Goal: Task Accomplishment & Management: Complete application form

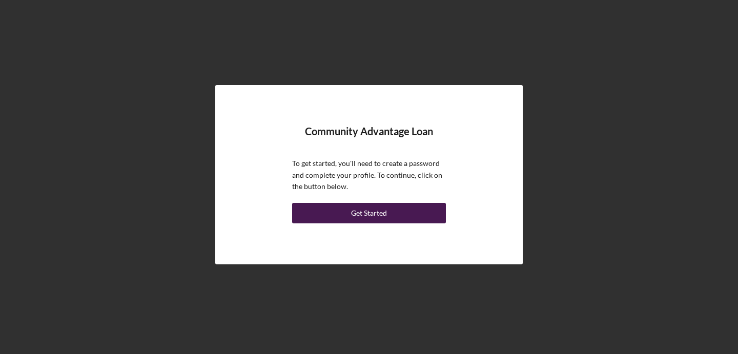
click at [382, 209] on div "Get Started" at bounding box center [369, 213] width 36 height 21
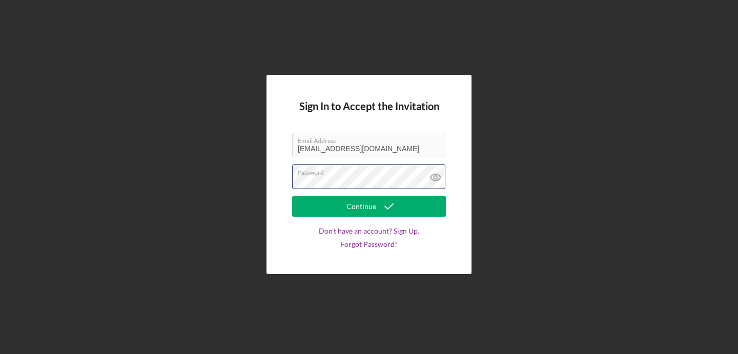
click at [292, 196] on button "Continue" at bounding box center [369, 206] width 154 height 21
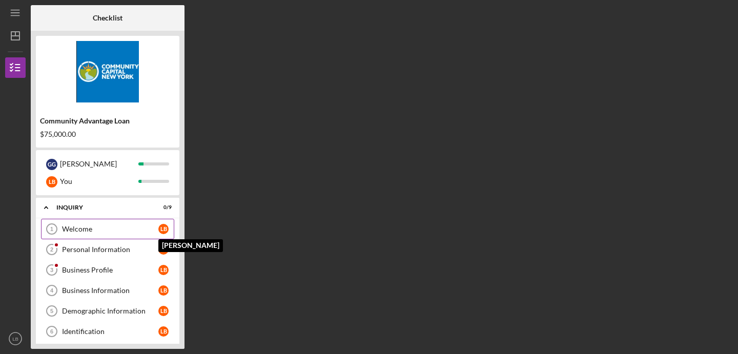
click at [166, 226] on div "L B" at bounding box center [163, 229] width 10 height 10
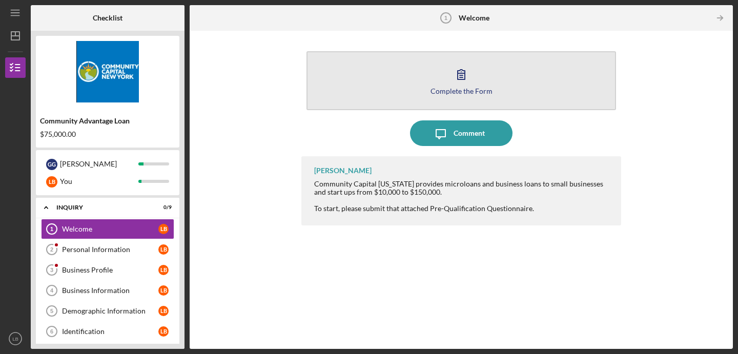
click at [471, 83] on icon "button" at bounding box center [462, 75] width 26 height 26
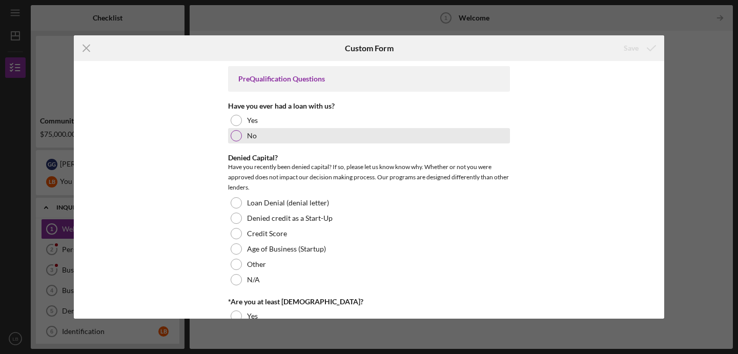
click at [235, 134] on div at bounding box center [236, 135] width 11 height 11
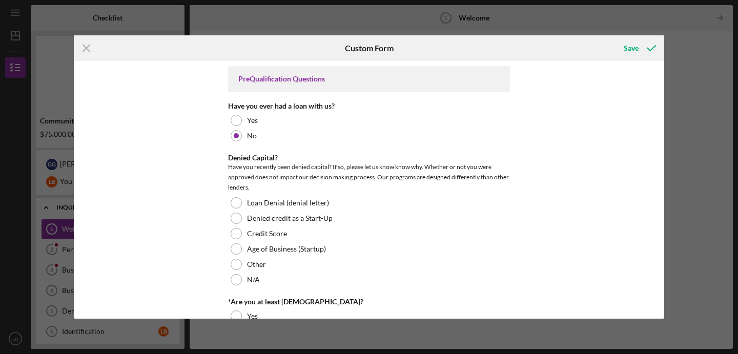
click at [204, 187] on div "PreQualification Questions Have you ever had a loan with us? Yes No Denied Capi…" at bounding box center [369, 190] width 591 height 258
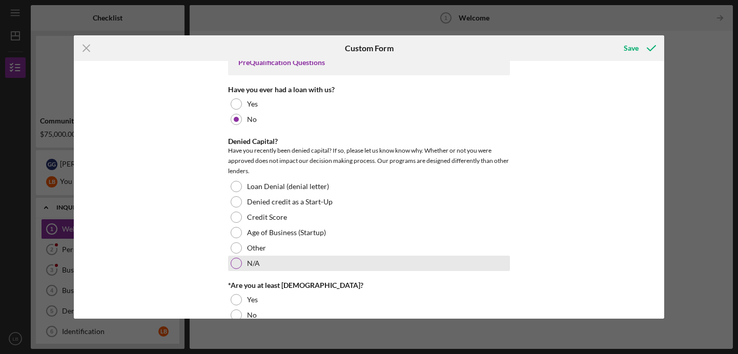
click at [236, 265] on div at bounding box center [236, 263] width 11 height 11
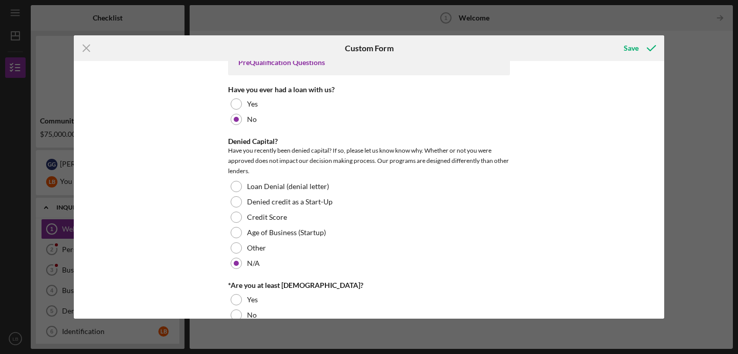
click at [189, 258] on div "PreQualification Questions Have you ever had a loan with us? Yes No Denied Capi…" at bounding box center [369, 190] width 591 height 258
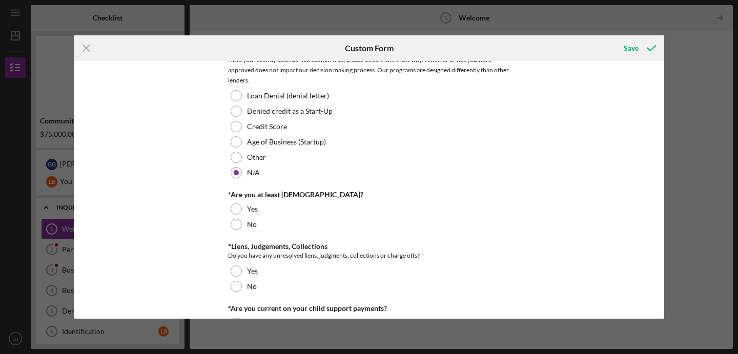
scroll to position [110, 0]
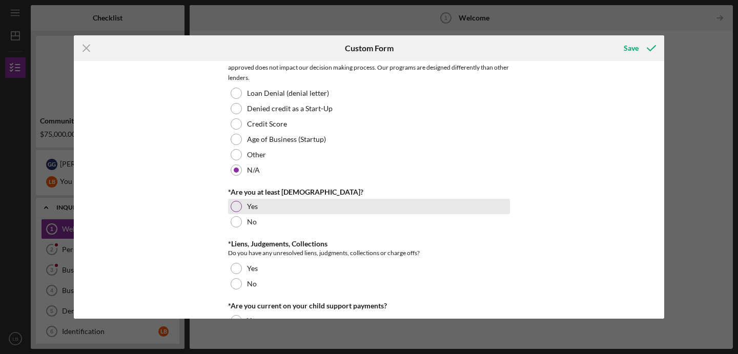
click at [237, 209] on div at bounding box center [236, 206] width 11 height 11
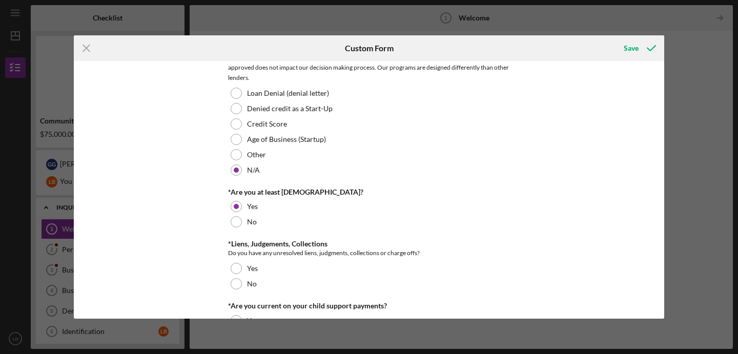
click at [180, 291] on div "PreQualification Questions Have you ever had a loan with us? Yes No Denied Capi…" at bounding box center [369, 190] width 591 height 258
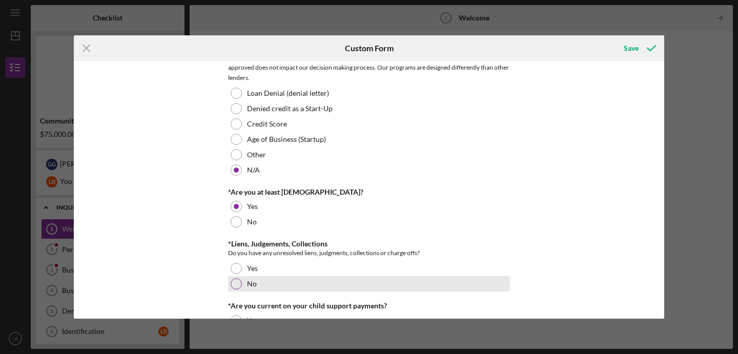
click at [233, 285] on div at bounding box center [236, 283] width 11 height 11
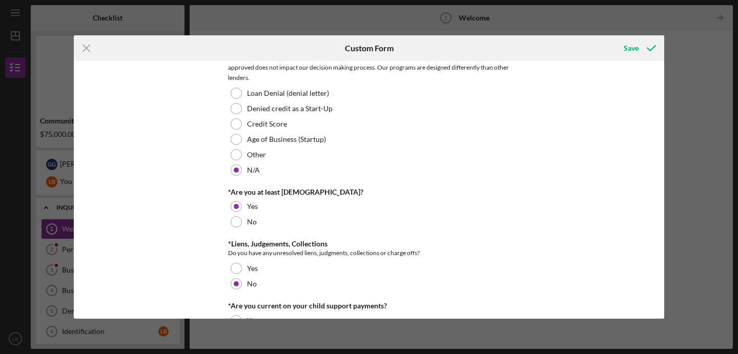
click at [174, 271] on div "PreQualification Questions Have you ever had a loan with us? Yes No Denied Capi…" at bounding box center [369, 190] width 591 height 258
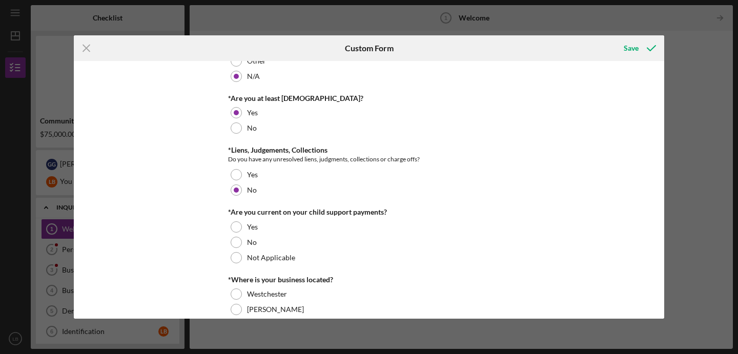
scroll to position [227, 0]
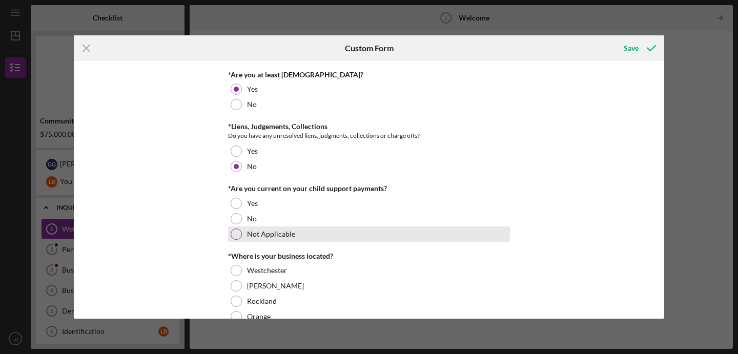
click at [235, 235] on div at bounding box center [236, 234] width 11 height 11
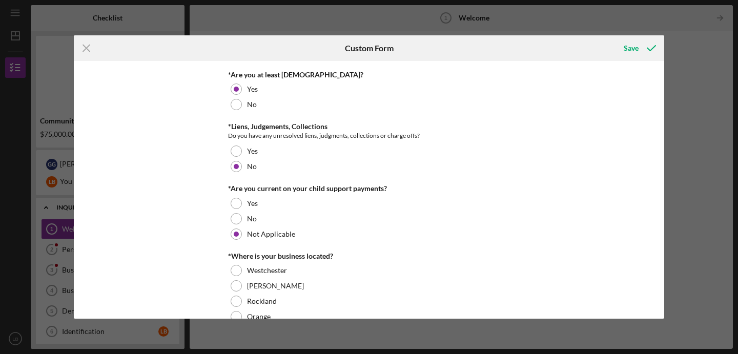
click at [188, 267] on div "PreQualification Questions Have you ever had a loan with us? Yes No Denied Capi…" at bounding box center [369, 190] width 591 height 258
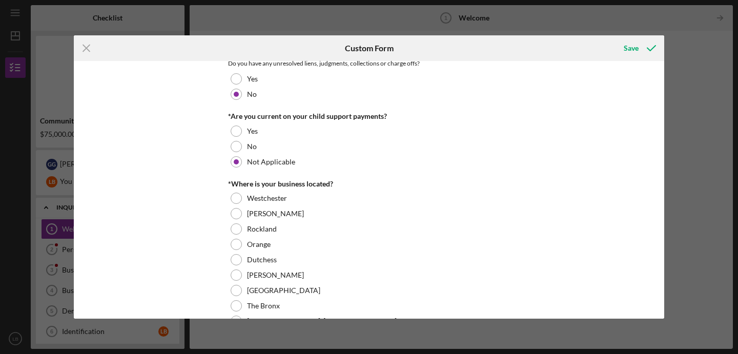
scroll to position [301, 0]
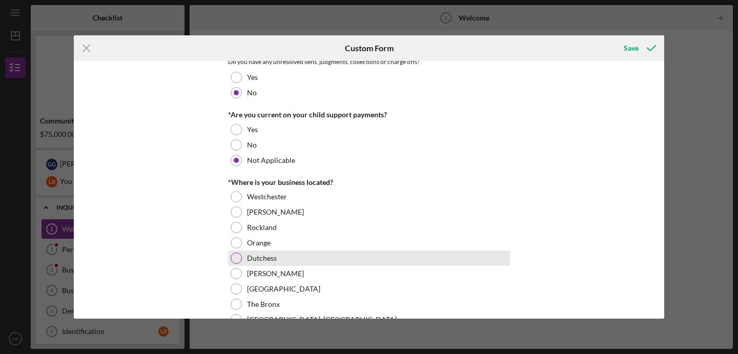
click at [234, 261] on div at bounding box center [236, 258] width 11 height 11
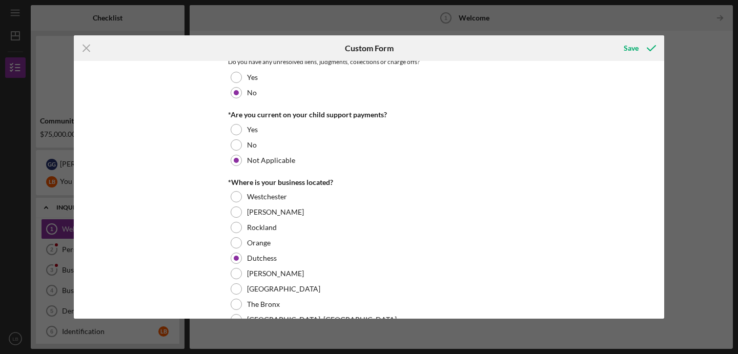
click at [184, 264] on div "PreQualification Questions Have you ever had a loan with us? Yes No Denied Capi…" at bounding box center [369, 190] width 591 height 258
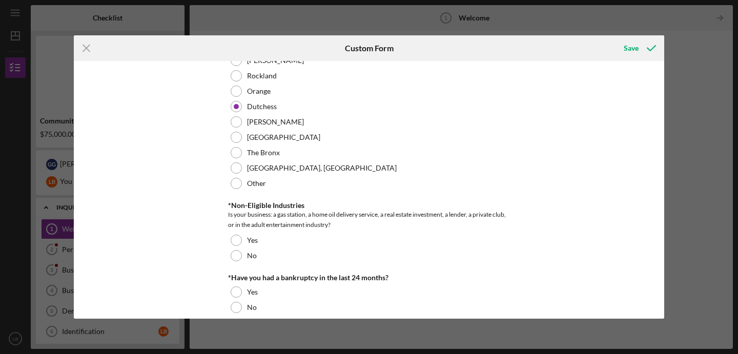
scroll to position [454, 0]
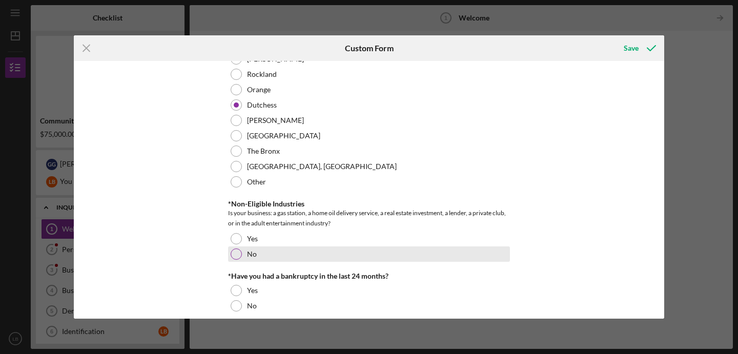
click at [235, 254] on div at bounding box center [236, 254] width 11 height 11
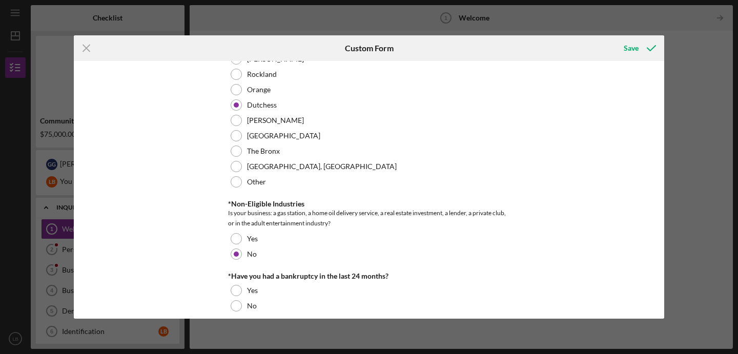
click at [202, 269] on div "PreQualification Questions Have you ever had a loan with us? Yes No Denied Capi…" at bounding box center [369, 190] width 591 height 258
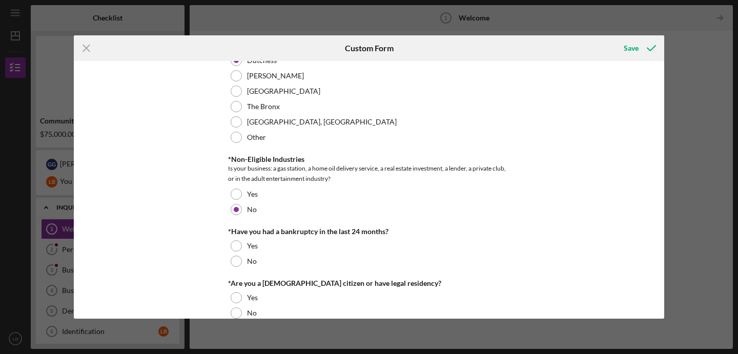
scroll to position [500, 0]
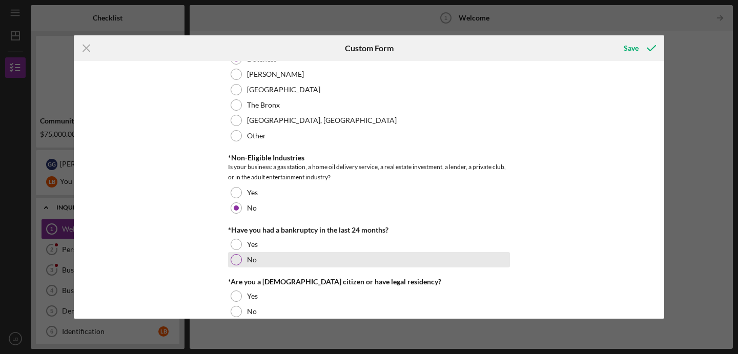
click at [235, 257] on div at bounding box center [236, 259] width 11 height 11
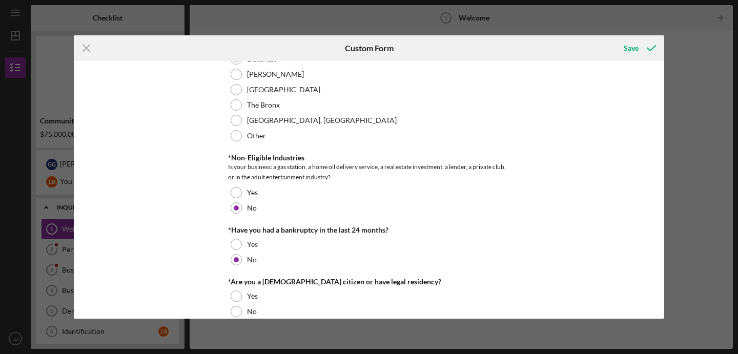
click at [154, 267] on div "PreQualification Questions Have you ever had a loan with us? Yes No Denied Capi…" at bounding box center [369, 190] width 591 height 258
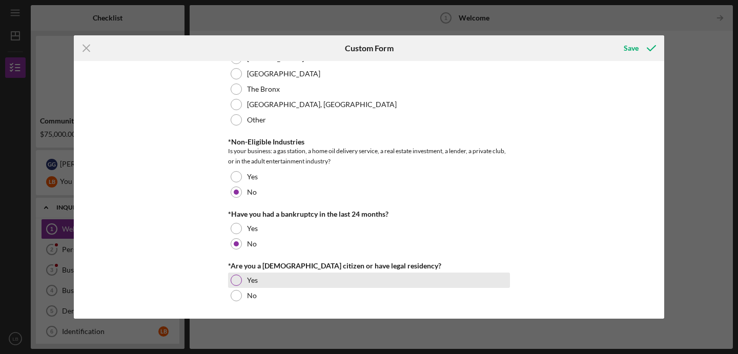
click at [230, 284] on div "Yes" at bounding box center [369, 280] width 282 height 15
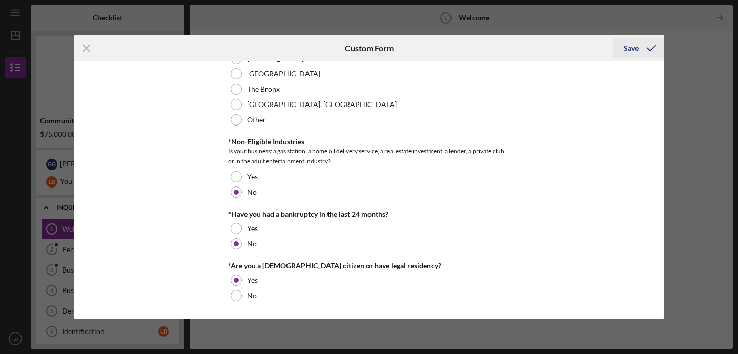
click at [629, 49] on div "Save" at bounding box center [631, 48] width 15 height 21
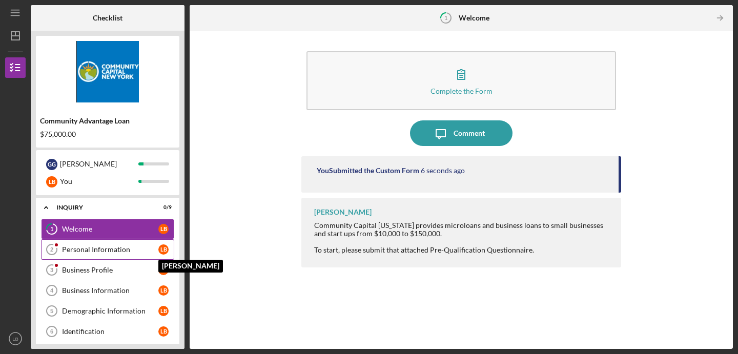
click at [164, 248] on div "L B" at bounding box center [163, 250] width 10 height 10
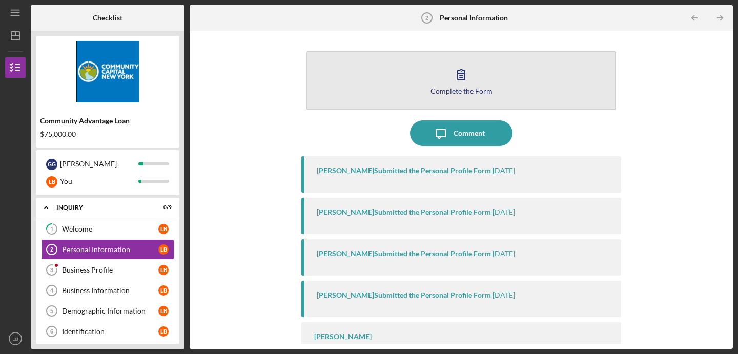
click at [441, 79] on button "Complete the Form Form" at bounding box center [462, 80] width 310 height 59
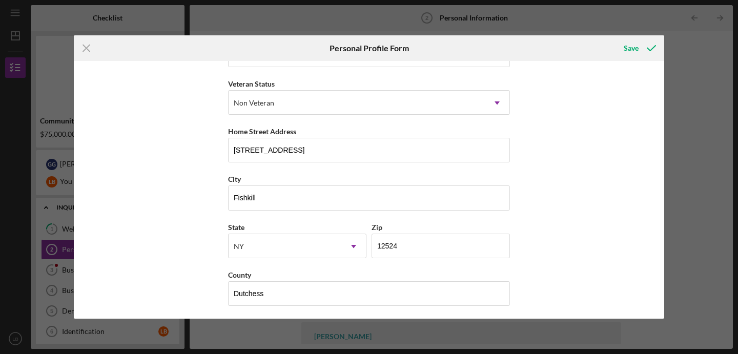
scroll to position [134, 0]
click at [632, 50] on div "Save" at bounding box center [631, 48] width 15 height 21
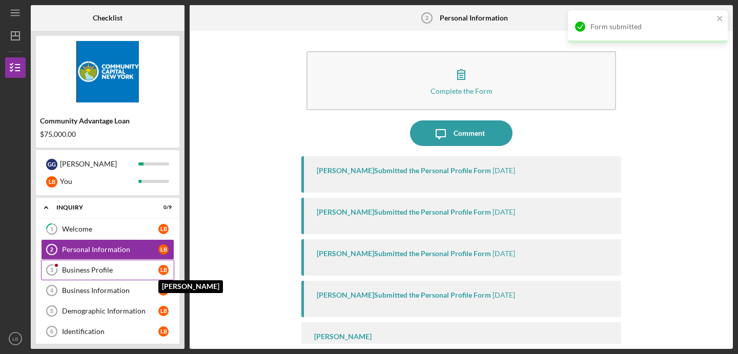
click at [163, 272] on div "L B" at bounding box center [163, 270] width 10 height 10
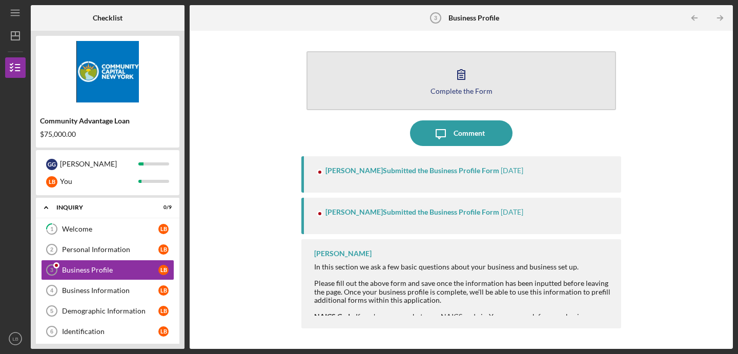
click at [411, 106] on button "Complete the Form Form" at bounding box center [462, 80] width 310 height 59
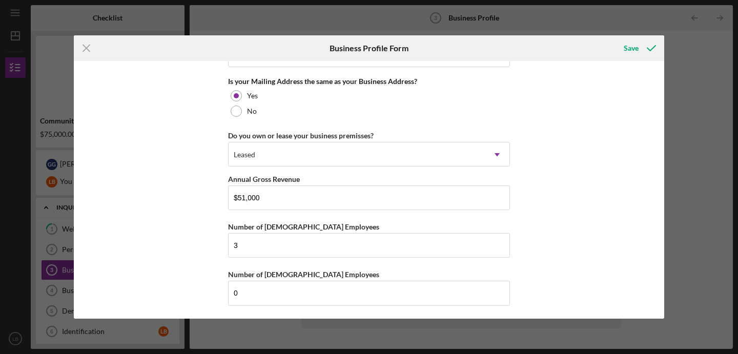
scroll to position [935, 0]
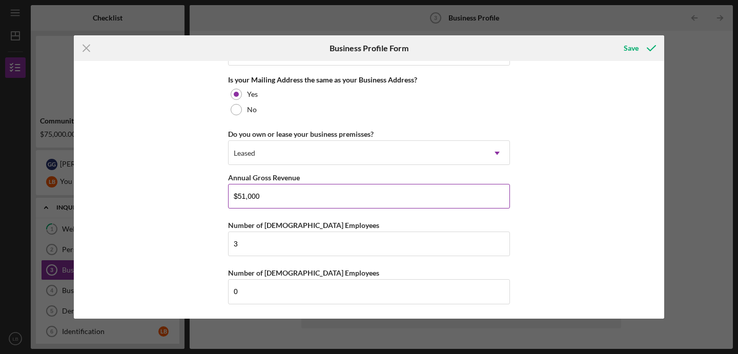
click at [286, 197] on input "$51,000" at bounding box center [369, 196] width 282 height 25
type input "$5"
type input "$98,100"
click at [551, 242] on div "Business Name Oui Oui Cuisine LLC DBA Oui Oui Cuisine Business Start Date [DATE…" at bounding box center [369, 190] width 591 height 258
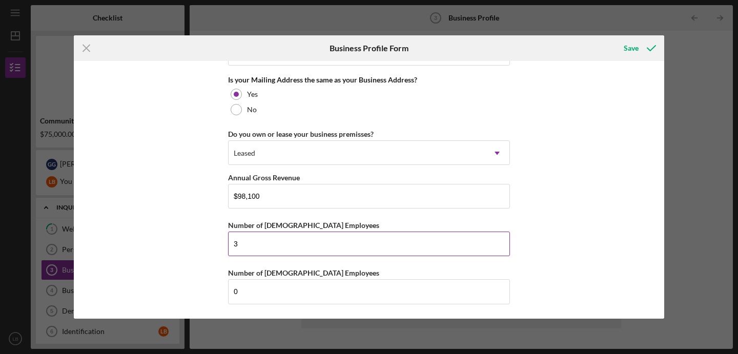
click at [261, 239] on input "3" at bounding box center [369, 244] width 282 height 25
click at [273, 242] on input "3" at bounding box center [369, 244] width 282 height 25
type input "1"
click at [543, 247] on div "Business Name Oui Oui Cuisine LLC DBA Oui Oui Cuisine Business Start Date [DATE…" at bounding box center [369, 190] width 591 height 258
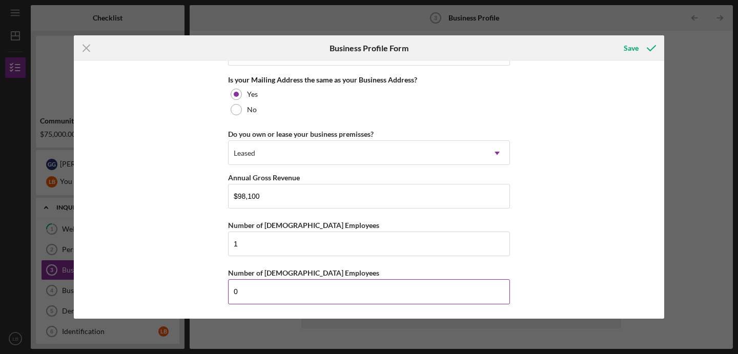
click at [252, 288] on input "0" at bounding box center [369, 291] width 282 height 25
type input "2"
click at [551, 228] on div "Business Name Oui Oui Cuisine LLC DBA Oui Oui Cuisine Business Start Date [DATE…" at bounding box center [369, 190] width 591 height 258
click at [643, 48] on icon "submit" at bounding box center [652, 48] width 26 height 26
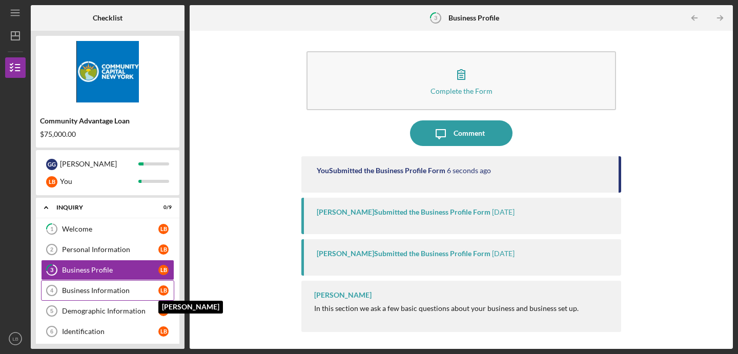
click at [161, 289] on div "L B" at bounding box center [163, 291] width 10 height 10
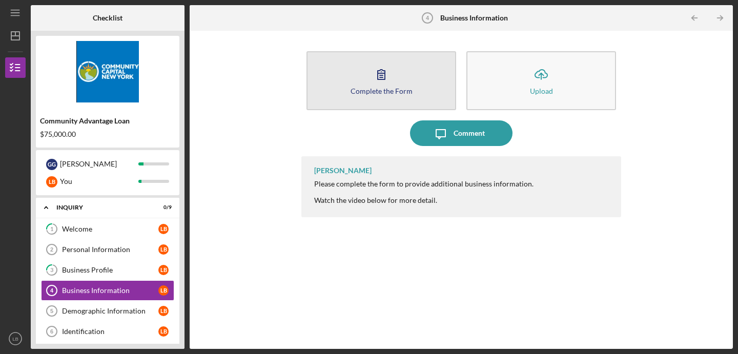
click at [376, 87] on div "Complete the Form" at bounding box center [382, 91] width 62 height 8
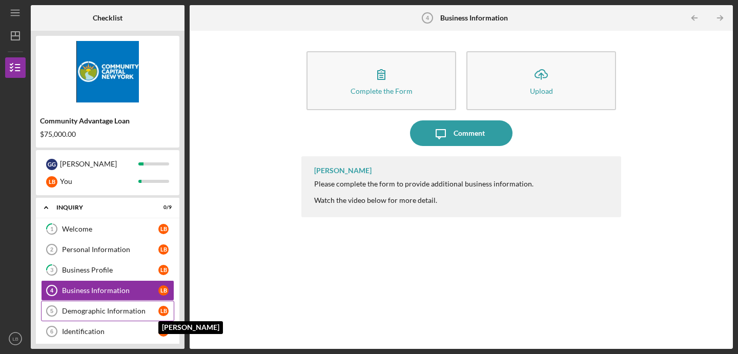
click at [161, 313] on div "L B" at bounding box center [163, 311] width 10 height 10
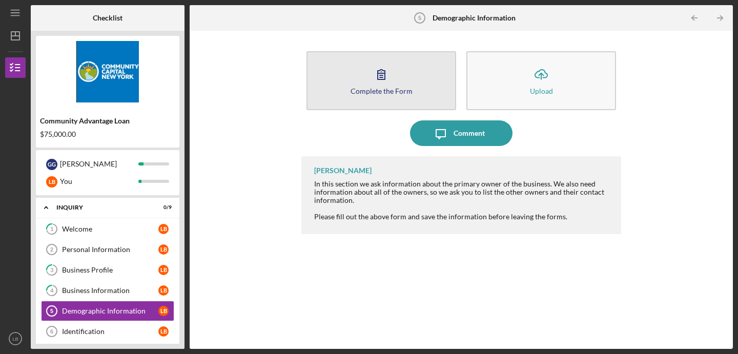
click at [375, 90] on div "Complete the Form" at bounding box center [382, 91] width 62 height 8
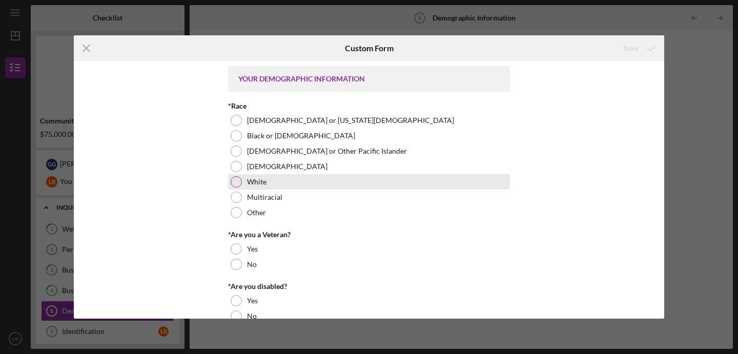
click at [238, 180] on div at bounding box center [236, 181] width 11 height 11
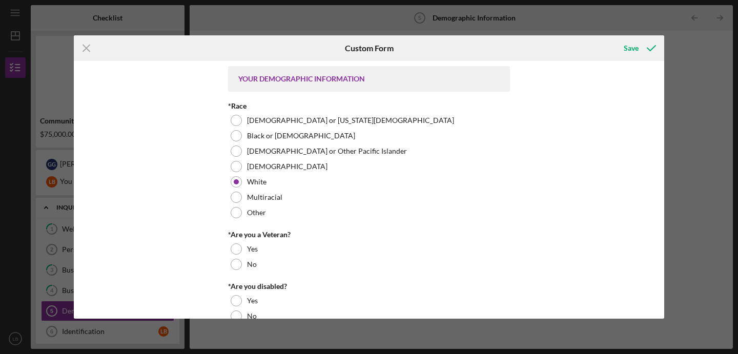
click at [193, 225] on div "YOUR DEMOGRAPHIC INFORMATION *Race [DEMOGRAPHIC_DATA] or [US_STATE][DEMOGRAPHIC…" at bounding box center [369, 190] width 591 height 258
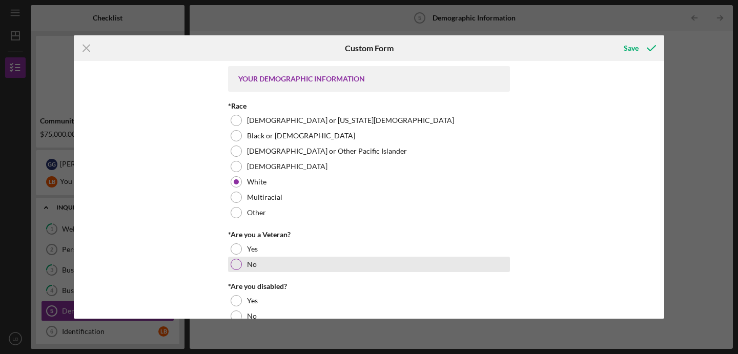
click at [235, 266] on div at bounding box center [236, 264] width 11 height 11
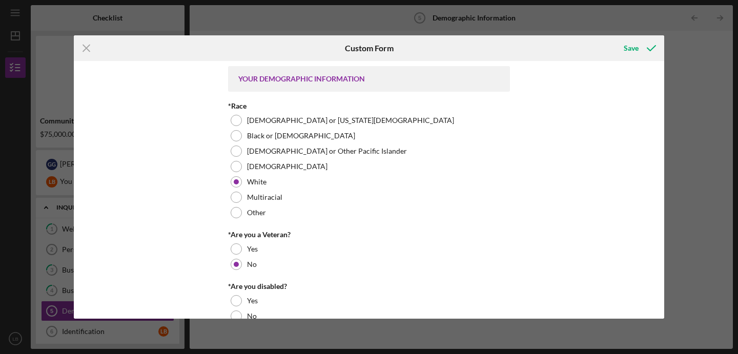
click at [185, 253] on div "YOUR DEMOGRAPHIC INFORMATION *Race [DEMOGRAPHIC_DATA] or [US_STATE][DEMOGRAPHIC…" at bounding box center [369, 190] width 591 height 258
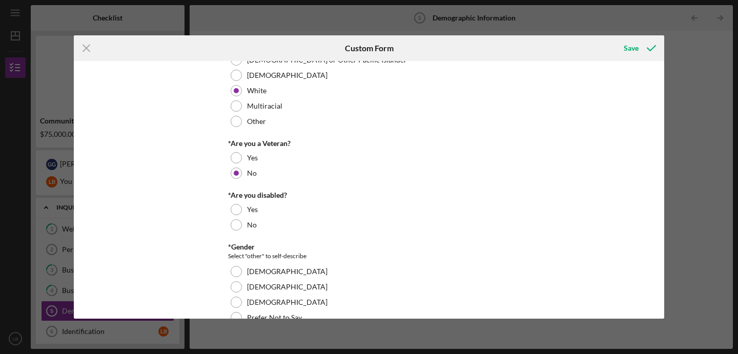
scroll to position [94, 0]
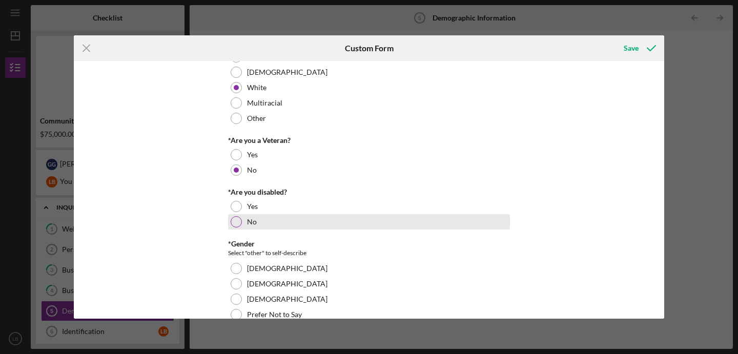
click at [236, 225] on div at bounding box center [236, 221] width 11 height 11
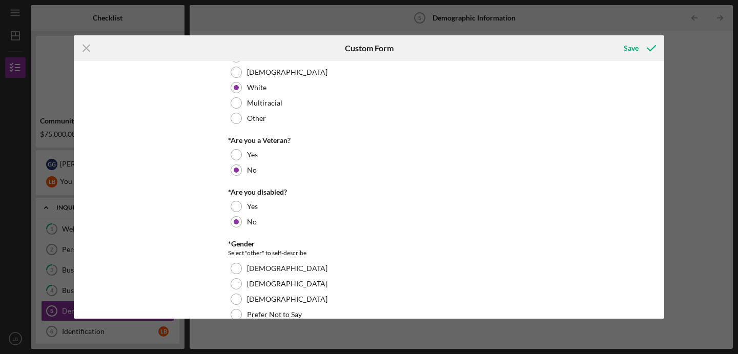
click at [205, 247] on div "YOUR DEMOGRAPHIC INFORMATION *Race [DEMOGRAPHIC_DATA] or [US_STATE][DEMOGRAPHIC…" at bounding box center [369, 190] width 591 height 258
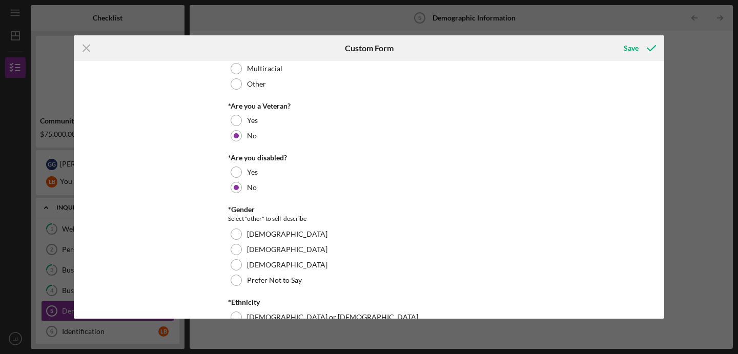
scroll to position [132, 0]
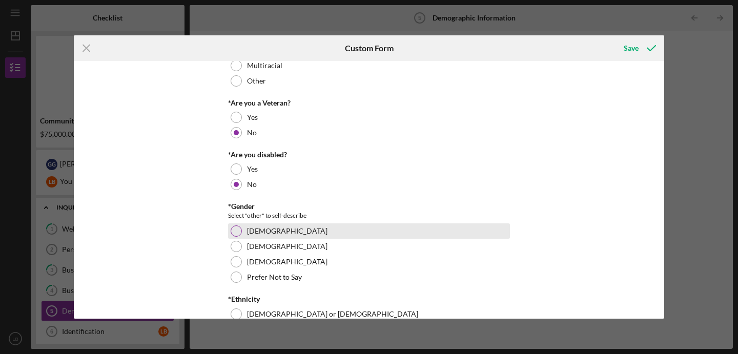
click at [238, 230] on div at bounding box center [236, 231] width 11 height 11
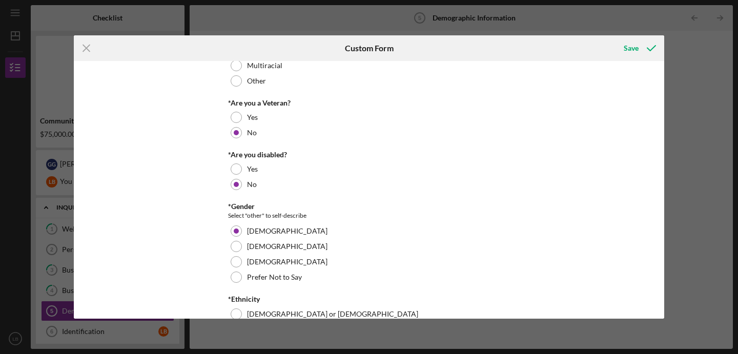
click at [199, 232] on div "YOUR DEMOGRAPHIC INFORMATION *Race [DEMOGRAPHIC_DATA] or [US_STATE][DEMOGRAPHIC…" at bounding box center [369, 190] width 591 height 258
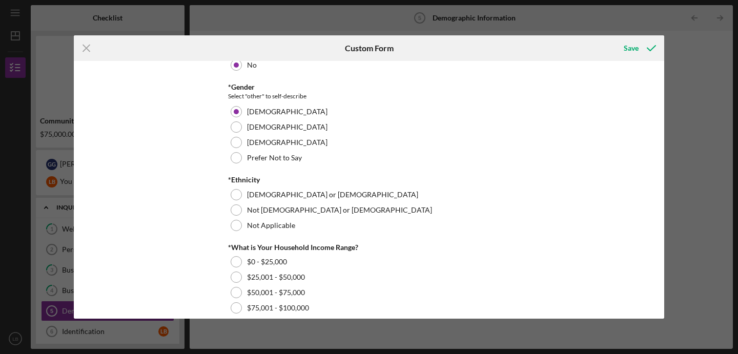
scroll to position [252, 0]
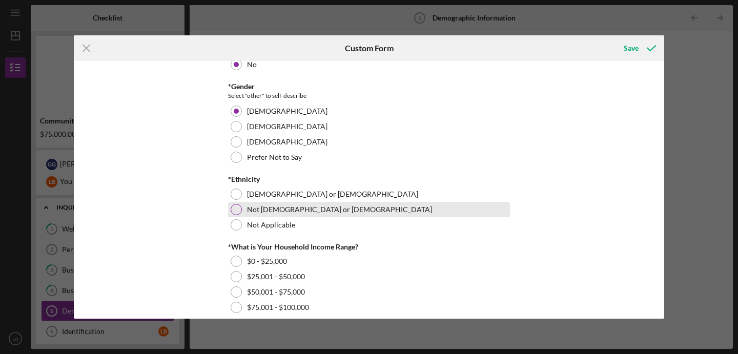
click at [238, 209] on div at bounding box center [236, 209] width 11 height 11
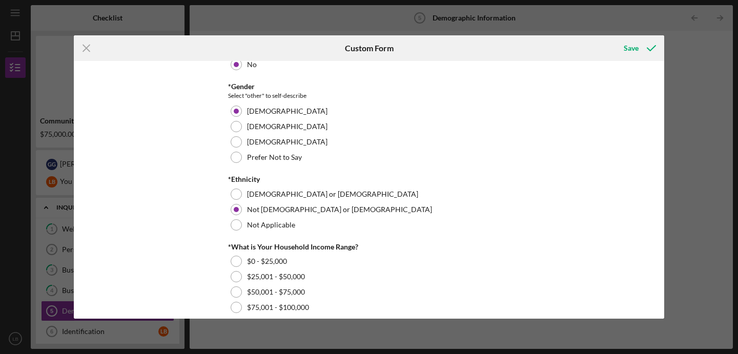
click at [155, 266] on div "YOUR DEMOGRAPHIC INFORMATION *Race [DEMOGRAPHIC_DATA] or [US_STATE][DEMOGRAPHIC…" at bounding box center [369, 190] width 591 height 258
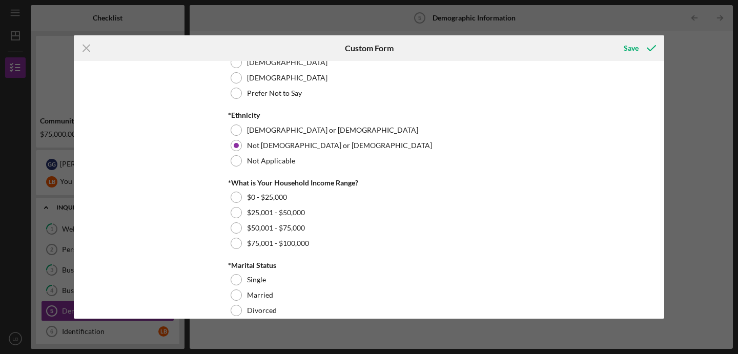
scroll to position [316, 0]
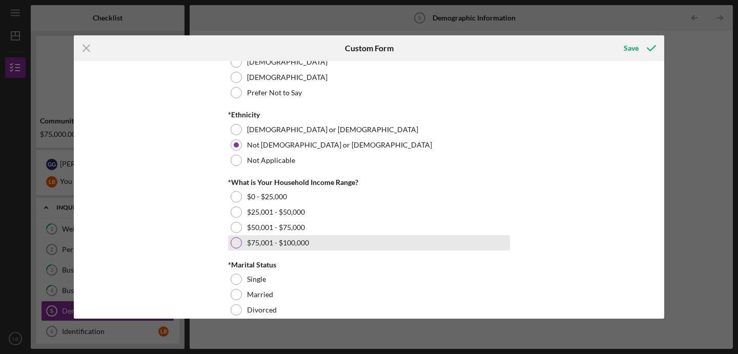
click at [237, 239] on div at bounding box center [236, 242] width 11 height 11
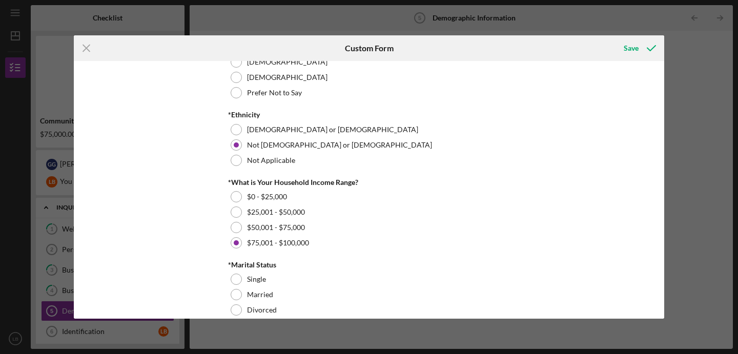
click at [177, 251] on div "YOUR DEMOGRAPHIC INFORMATION *Race [DEMOGRAPHIC_DATA] or [US_STATE][DEMOGRAPHIC…" at bounding box center [369, 190] width 591 height 258
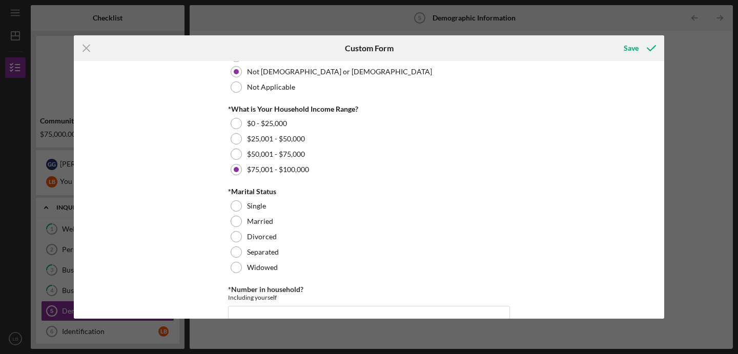
scroll to position [392, 0]
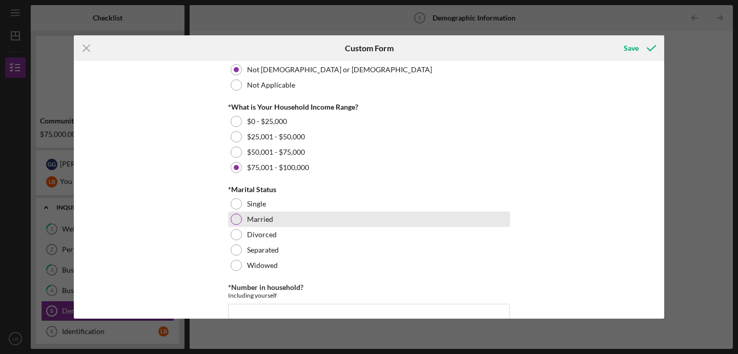
click at [234, 220] on div at bounding box center [236, 219] width 11 height 11
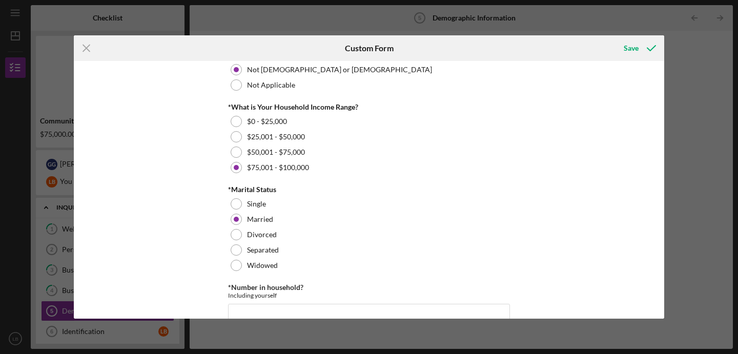
click at [183, 237] on div "YOUR DEMOGRAPHIC INFORMATION *Race [DEMOGRAPHIC_DATA] or [US_STATE][DEMOGRAPHIC…" at bounding box center [369, 190] width 591 height 258
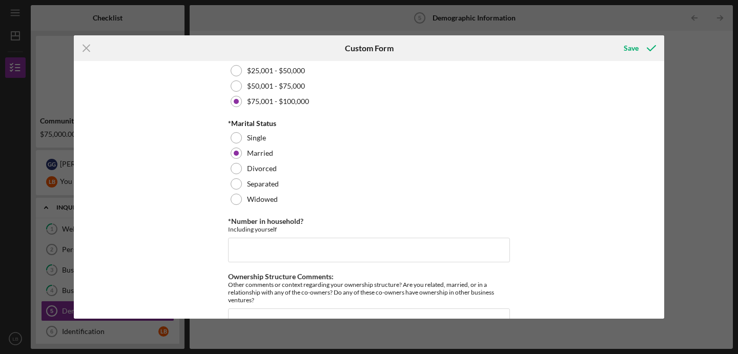
scroll to position [459, 0]
click at [234, 249] on input "*Number in household?" at bounding box center [369, 249] width 282 height 25
type input "3"
click at [200, 253] on div "YOUR DEMOGRAPHIC INFORMATION *Race [DEMOGRAPHIC_DATA] or [US_STATE][DEMOGRAPHIC…" at bounding box center [369, 190] width 591 height 258
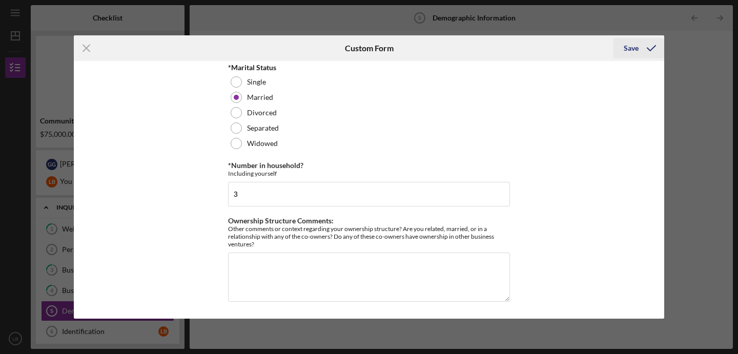
click at [643, 57] on icon "submit" at bounding box center [652, 48] width 26 height 26
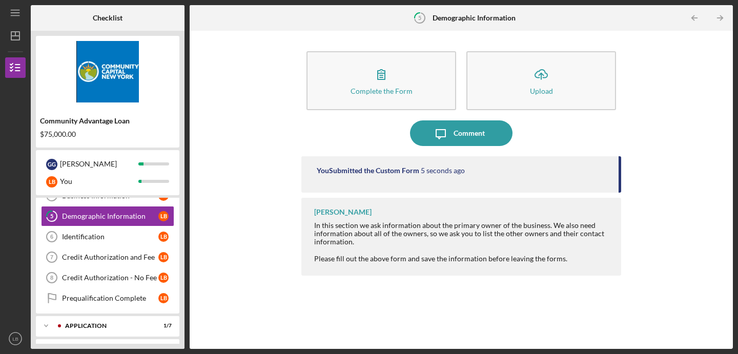
scroll to position [93, 0]
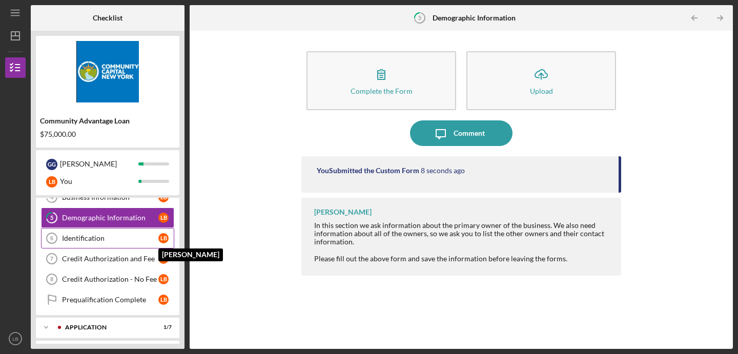
click at [164, 238] on div "L B" at bounding box center [163, 238] width 10 height 10
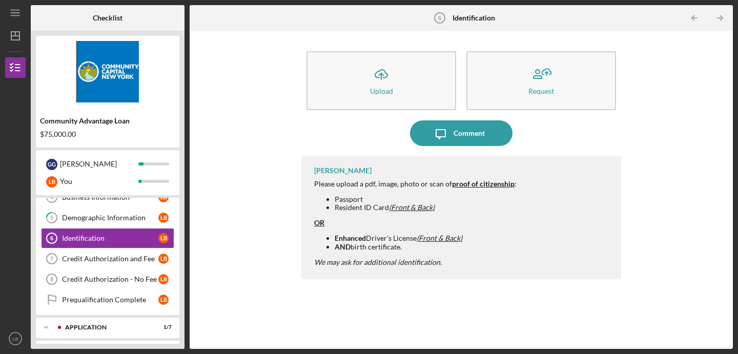
click at [277, 119] on div "Icon/Upload Upload Request Icon/Message Comment [PERSON_NAME] Please upload a p…" at bounding box center [461, 190] width 533 height 308
